Goal: Information Seeking & Learning: Learn about a topic

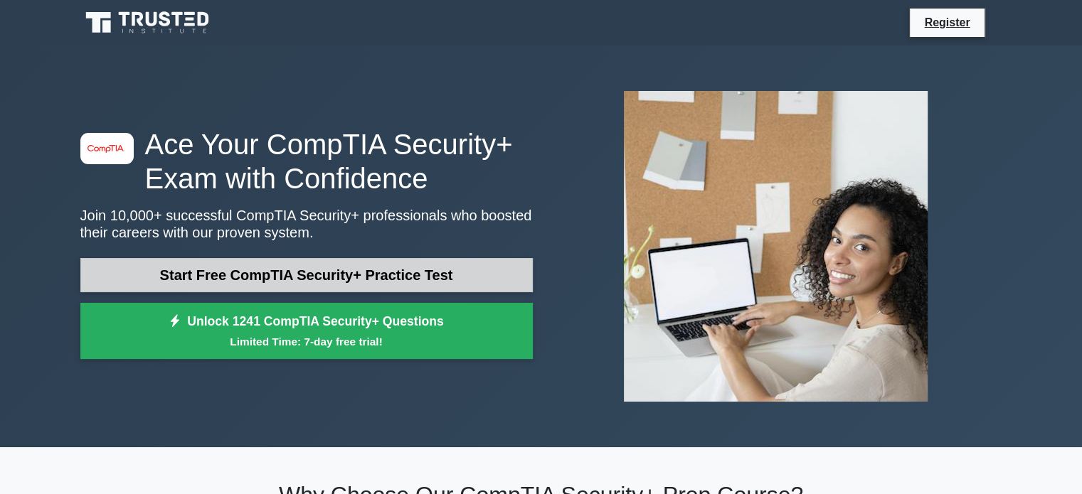
click at [316, 273] on link "Start Free CompTIA Security+ Practice Test" at bounding box center [306, 275] width 452 height 34
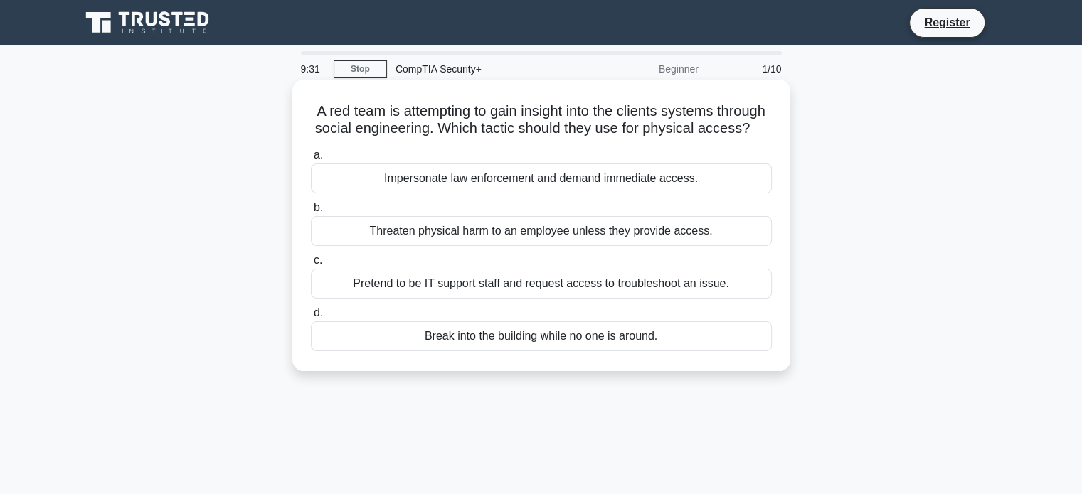
click at [705, 298] on div "Pretend to be IT support staff and request access to troubleshoot an issue." at bounding box center [541, 284] width 461 height 30
click at [311, 265] on input "c. Pretend to be IT support staff and request access to troubleshoot an issue." at bounding box center [311, 260] width 0 height 9
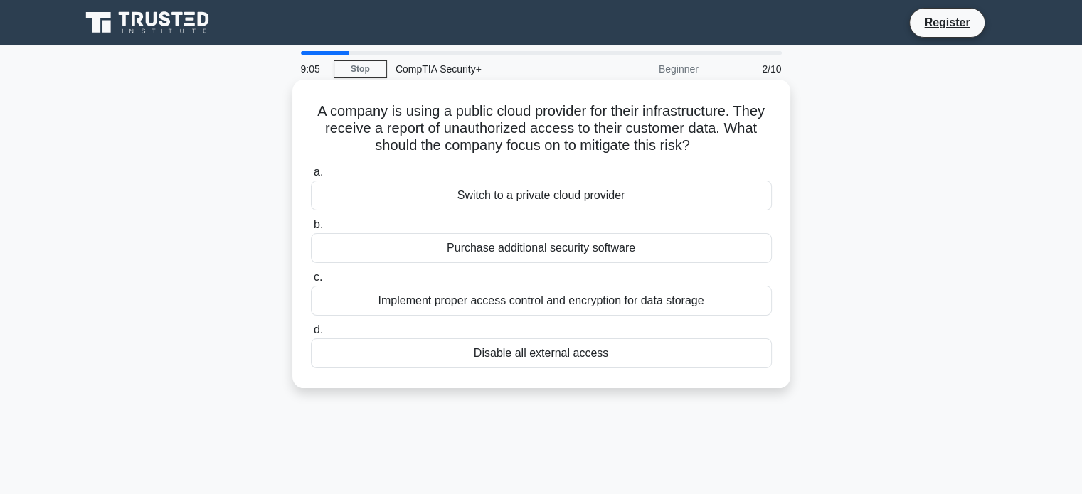
click at [693, 304] on div "Implement proper access control and encryption for data storage" at bounding box center [541, 301] width 461 height 30
click at [311, 282] on input "c. Implement proper access control and encryption for data storage" at bounding box center [311, 277] width 0 height 9
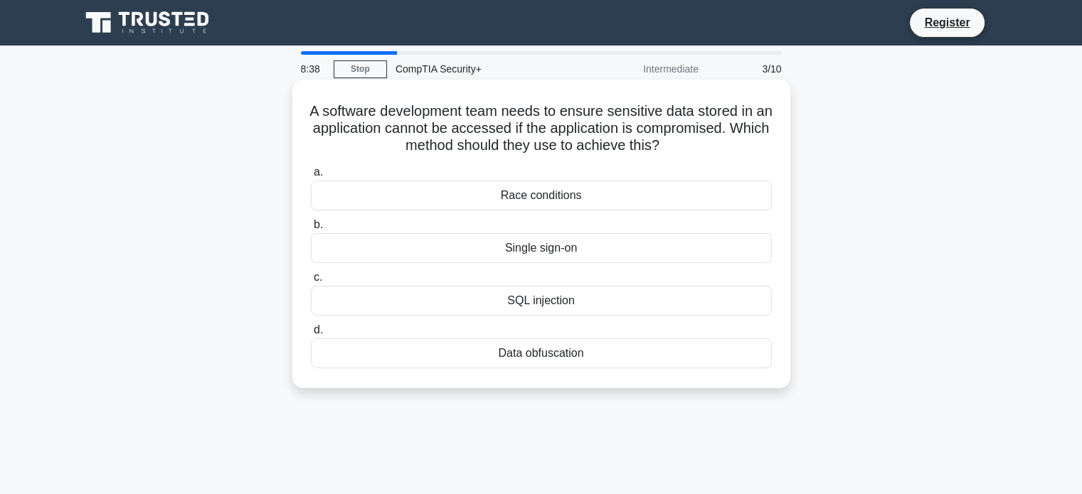
click at [626, 196] on div "Race conditions" at bounding box center [541, 196] width 461 height 30
click at [311, 177] on input "a. Race conditions" at bounding box center [311, 172] width 0 height 9
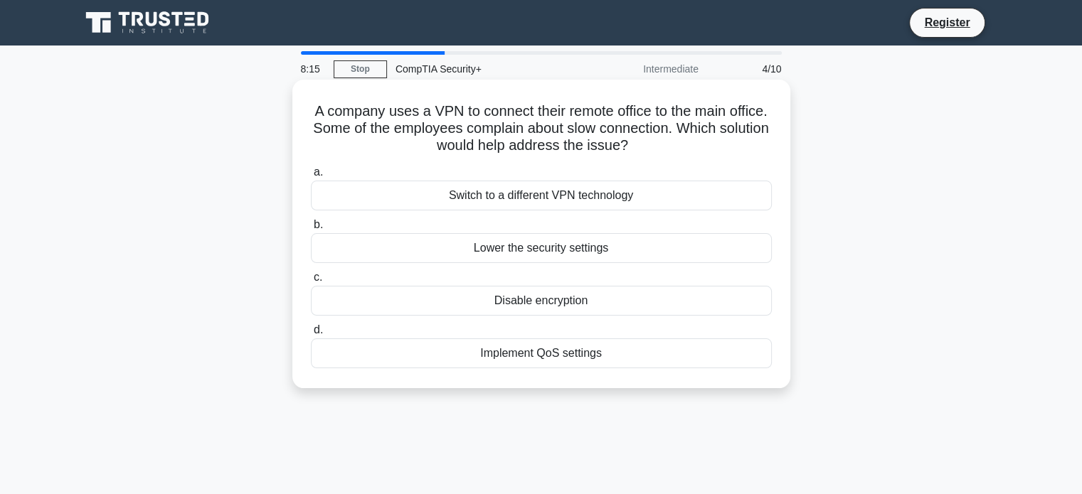
click at [622, 191] on div "Switch to a different VPN technology" at bounding box center [541, 196] width 461 height 30
click at [311, 177] on input "a. Switch to a different VPN technology" at bounding box center [311, 172] width 0 height 9
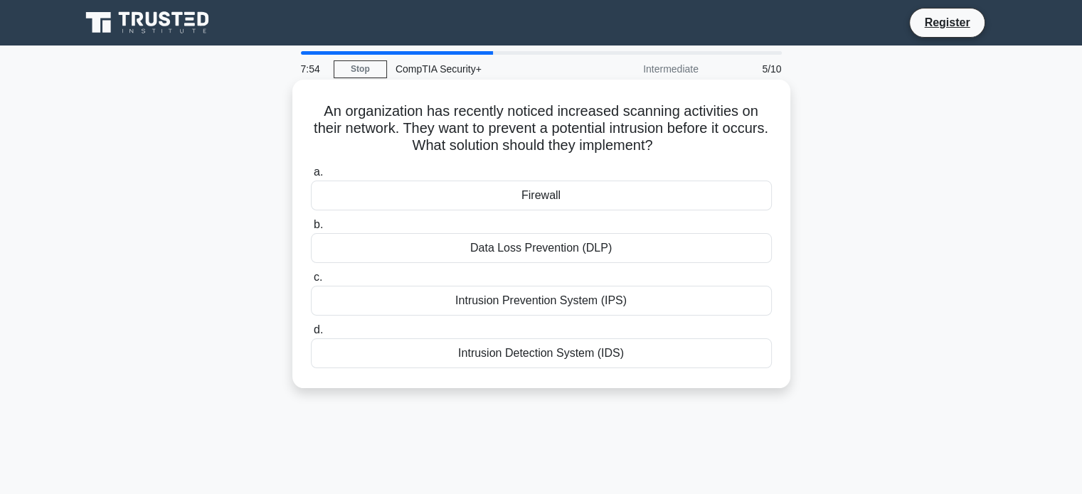
click at [675, 307] on div "Intrusion Prevention System (IPS)" at bounding box center [541, 301] width 461 height 30
click at [311, 282] on input "c. Intrusion Prevention System (IPS)" at bounding box center [311, 277] width 0 height 9
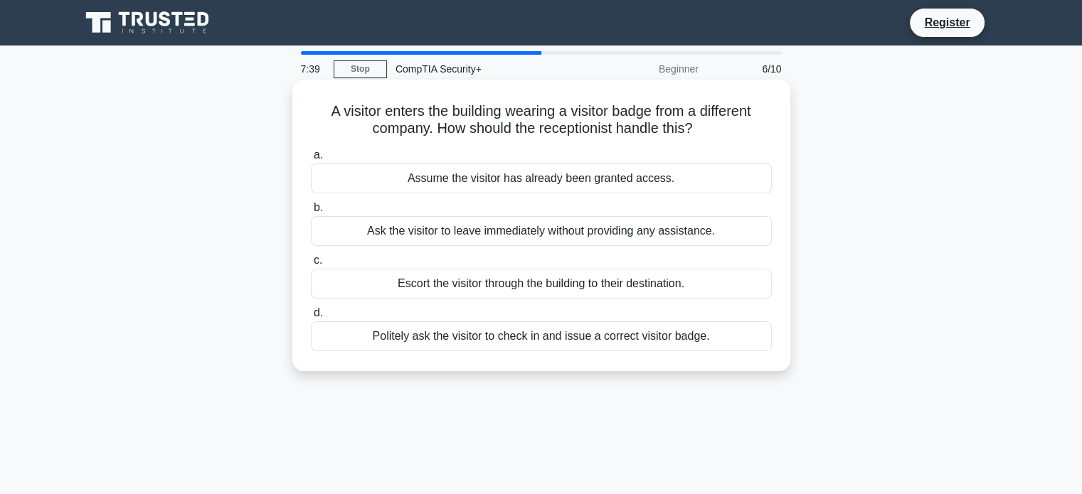
click at [648, 332] on div "Politely ask the visitor to check in and issue a correct visitor badge." at bounding box center [541, 336] width 461 height 30
click at [311, 318] on input "d. Politely ask the visitor to check in and issue a correct visitor badge." at bounding box center [311, 313] width 0 height 9
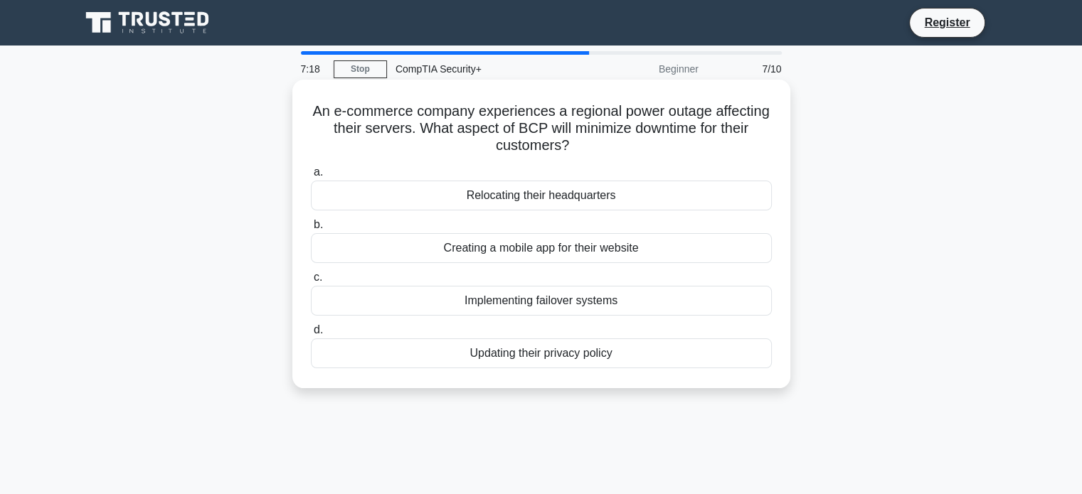
click at [642, 300] on div "Implementing failover systems" at bounding box center [541, 301] width 461 height 30
click at [311, 282] on input "c. Implementing failover systems" at bounding box center [311, 277] width 0 height 9
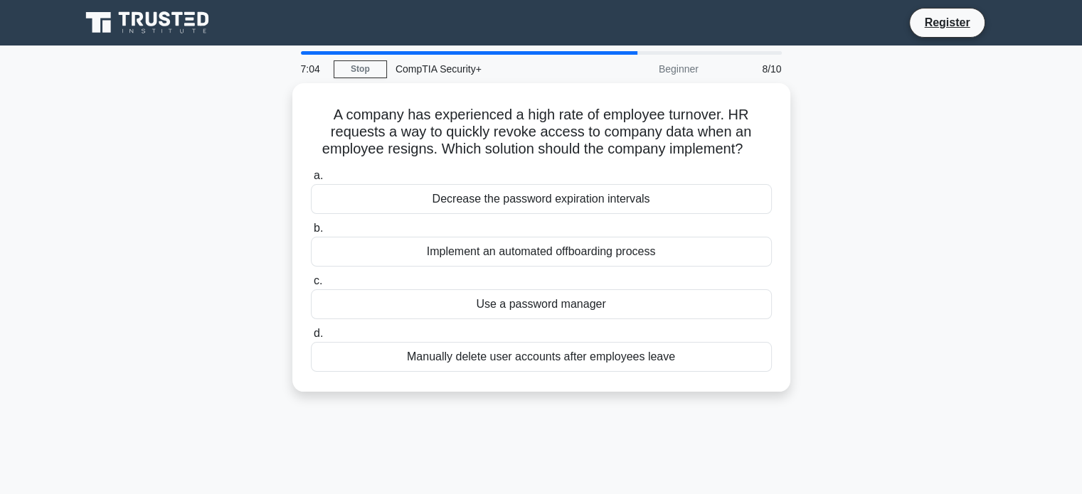
click at [880, 225] on div "A company has experienced a high rate of employee turnover. HR requests a way t…" at bounding box center [541, 246] width 939 height 326
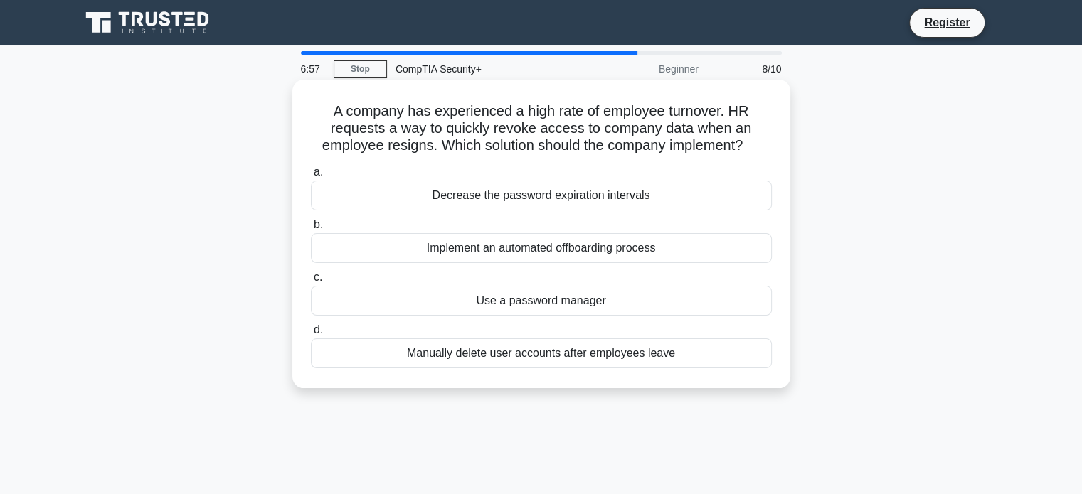
click at [626, 252] on div "Implement an automated offboarding process" at bounding box center [541, 248] width 461 height 30
click at [311, 230] on input "b. Implement an automated offboarding process" at bounding box center [311, 224] width 0 height 9
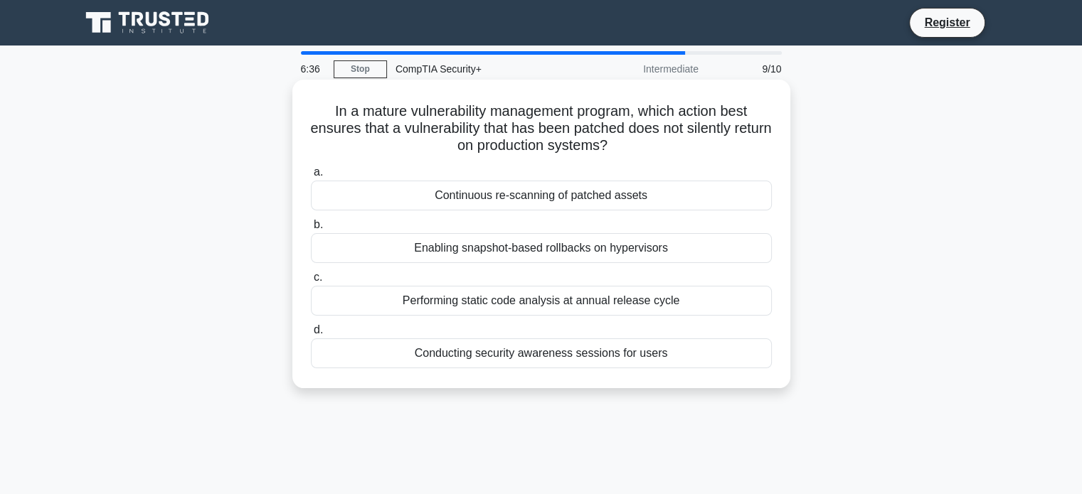
click at [636, 194] on div "Continuous re-scanning of patched assets" at bounding box center [541, 196] width 461 height 30
click at [311, 177] on input "a. Continuous re-scanning of patched assets" at bounding box center [311, 172] width 0 height 9
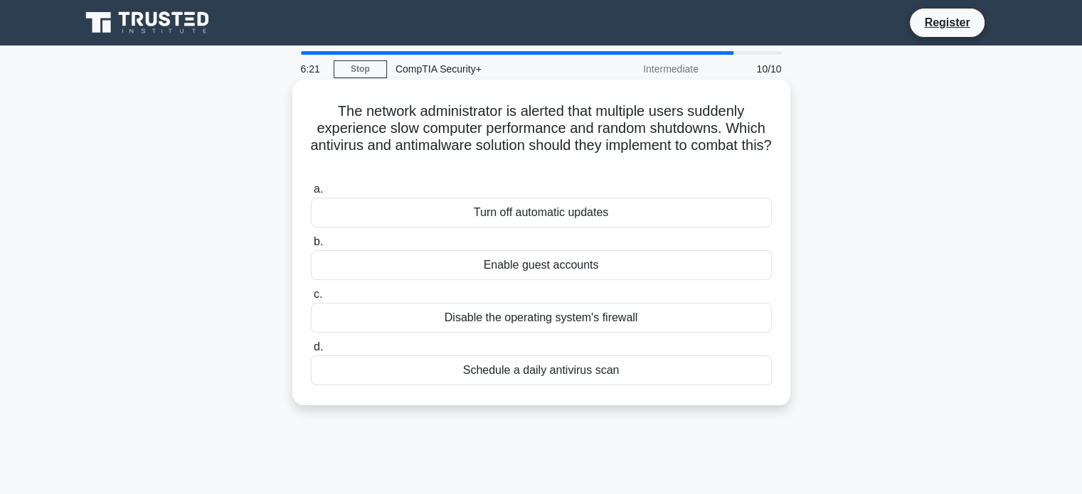
click at [586, 367] on div "Schedule a daily antivirus scan" at bounding box center [541, 371] width 461 height 30
click at [311, 352] on input "d. Schedule a daily antivirus scan" at bounding box center [311, 347] width 0 height 9
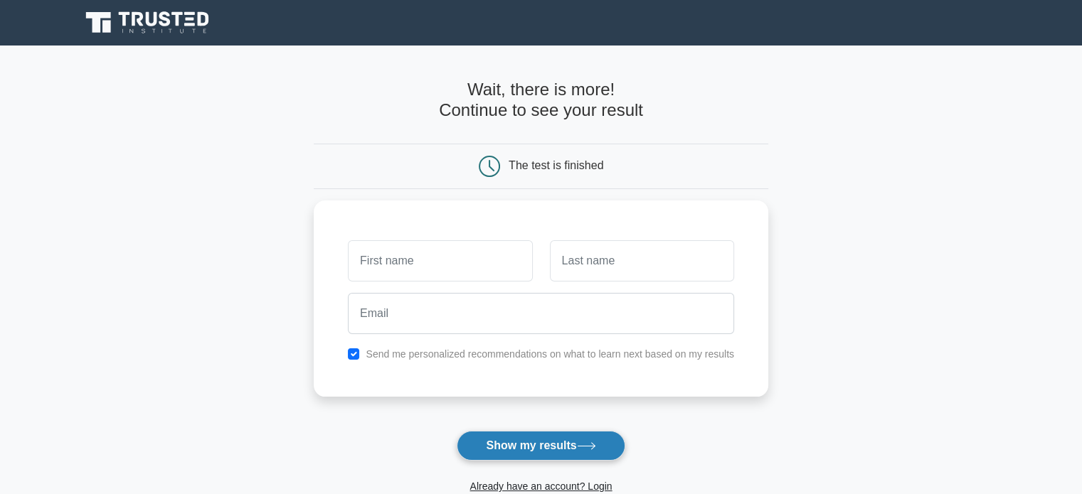
click at [542, 444] on button "Show my results" at bounding box center [541, 446] width 168 height 30
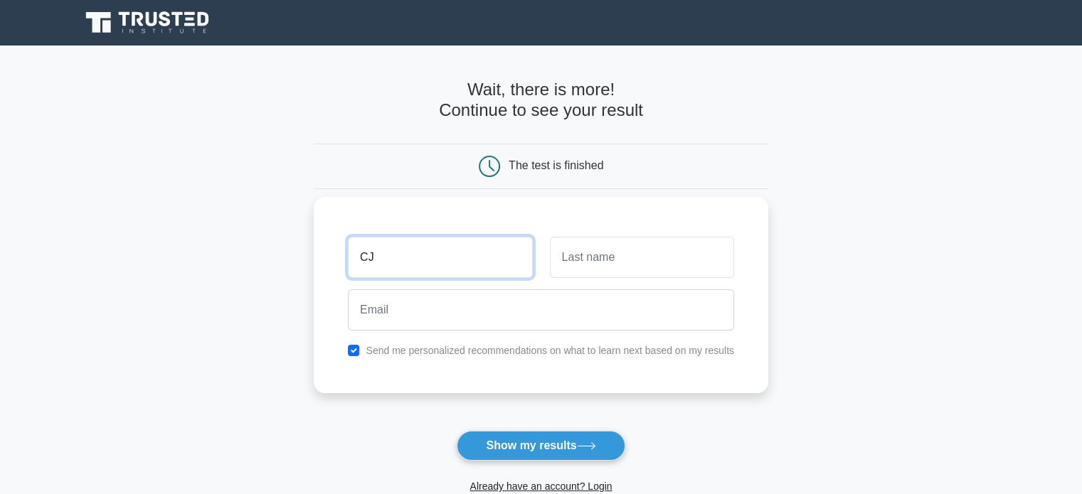
type input "CJ"
type input "HUB"
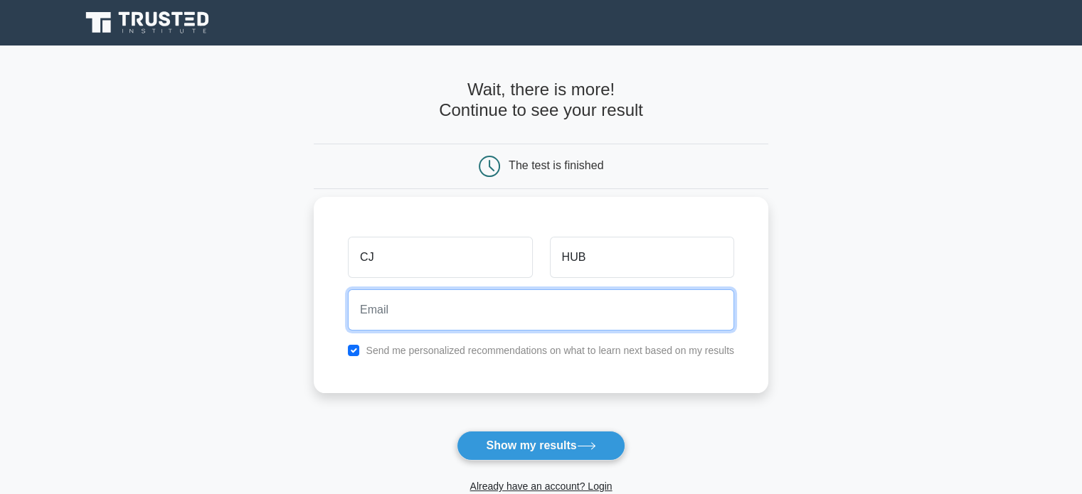
click at [377, 326] on input "email" at bounding box center [541, 309] width 386 height 41
type input "[EMAIL_ADDRESS][DOMAIN_NAME]"
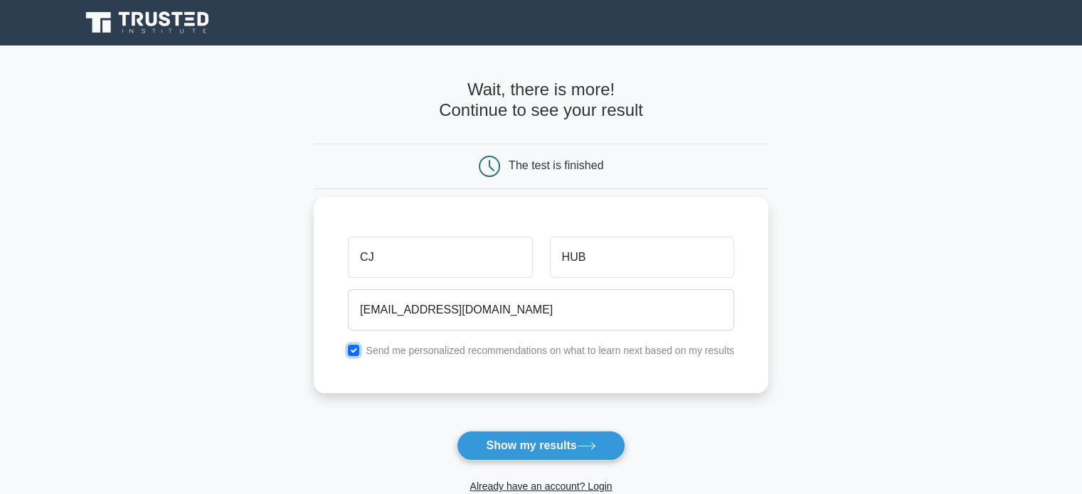
click at [352, 348] on input "checkbox" at bounding box center [353, 350] width 11 height 11
checkbox input "false"
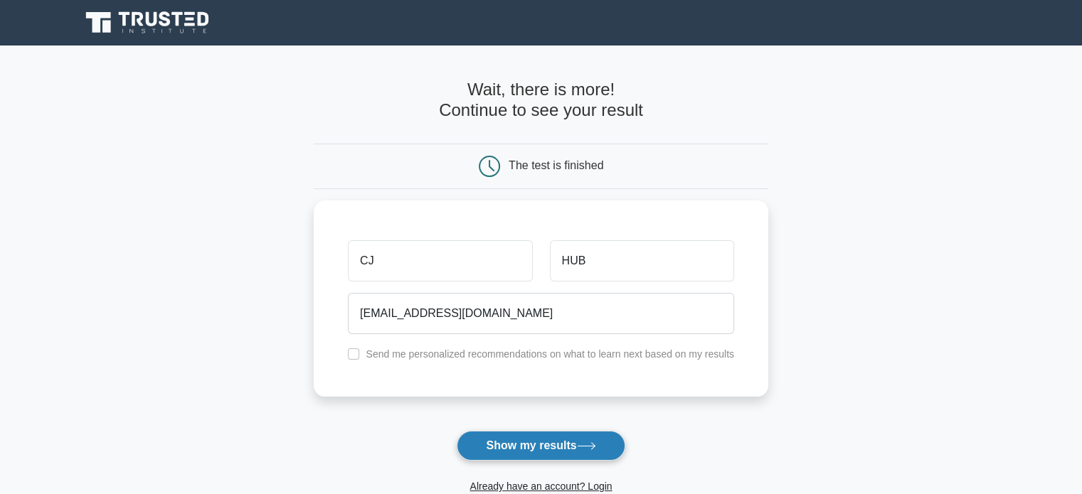
click at [526, 457] on button "Show my results" at bounding box center [541, 446] width 168 height 30
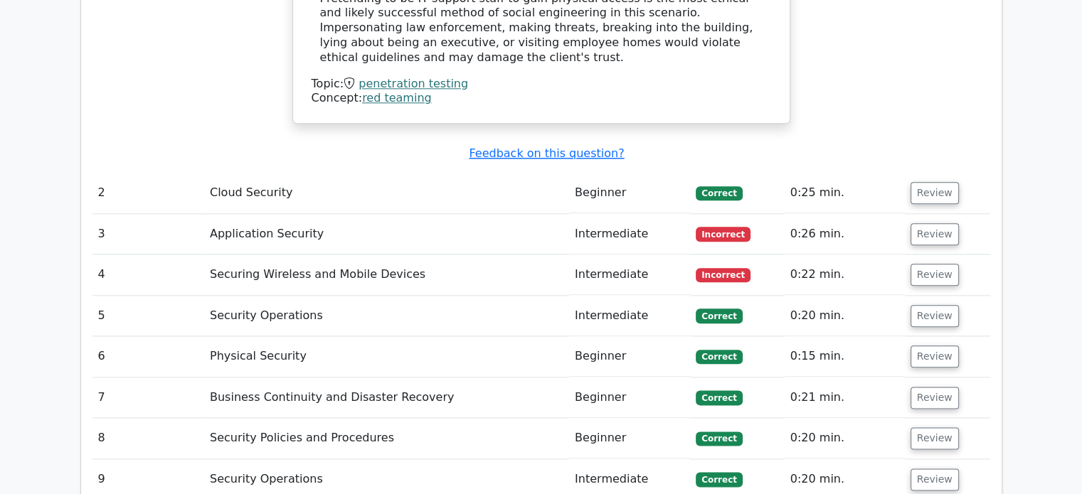
scroll to position [1683, 0]
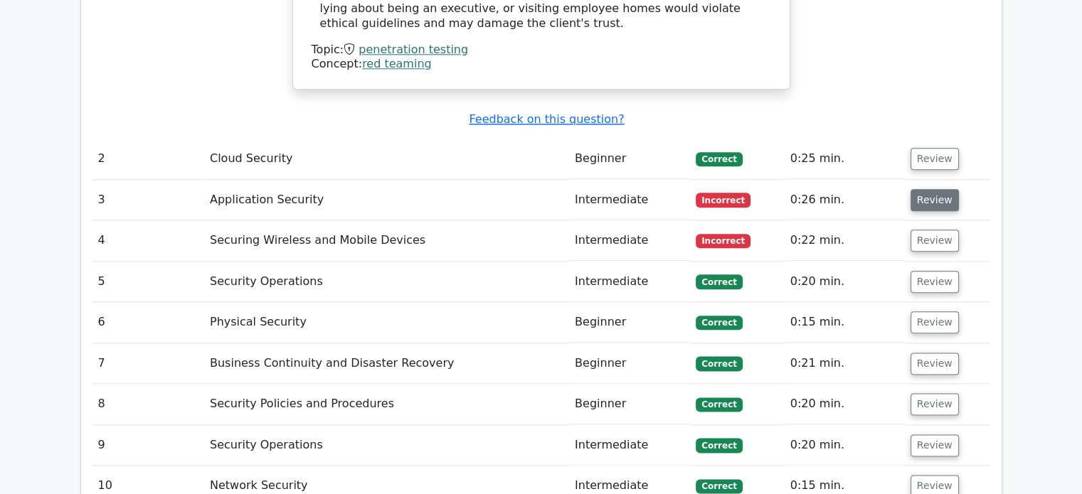
click at [917, 189] on button "Review" at bounding box center [934, 200] width 48 height 22
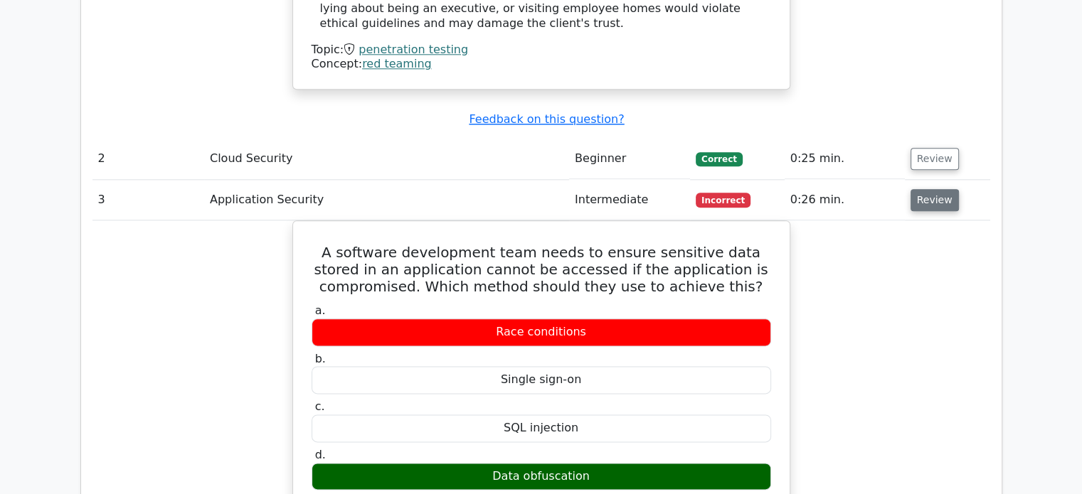
click at [942, 189] on button "Review" at bounding box center [934, 200] width 48 height 22
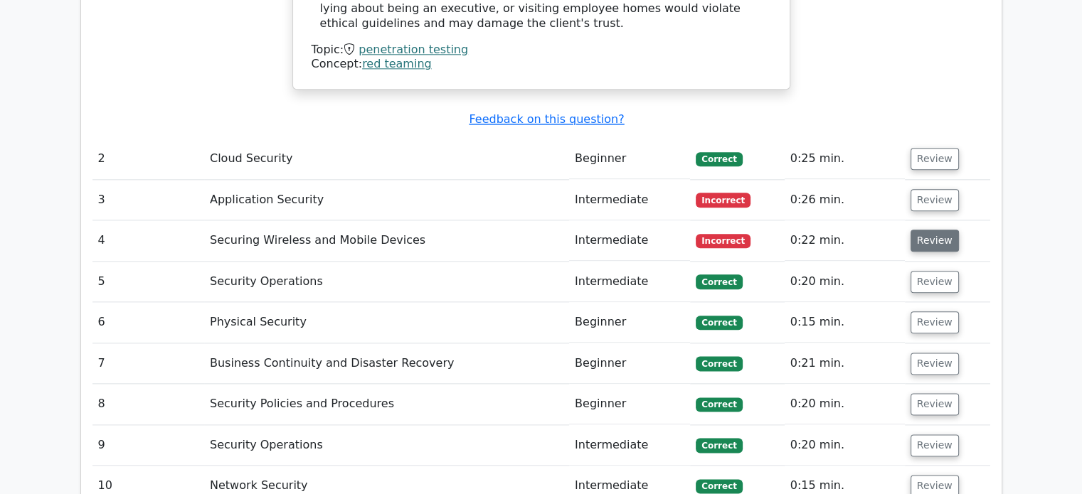
click at [934, 230] on button "Review" at bounding box center [934, 241] width 48 height 22
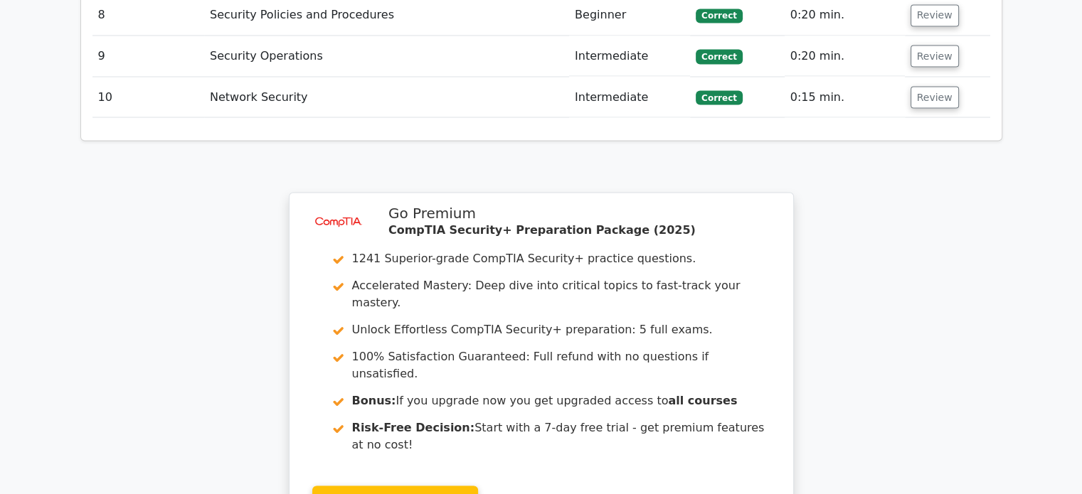
scroll to position [2687, 0]
